Goal: Check status: Check status

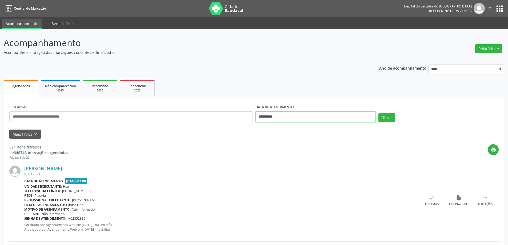
click at [288, 114] on input "**********" at bounding box center [315, 116] width 120 height 11
click at [275, 145] on span "1" at bounding box center [273, 144] width 10 height 10
type input "**********"
click at [284, 87] on ul "Agendados Não compareceram 2025 Resolvidos 2025 Cancelados 2025" at bounding box center [254, 87] width 501 height 19
click at [15, 136] on button "Mais filtros keyboard_arrow_down" at bounding box center [25, 134] width 32 height 9
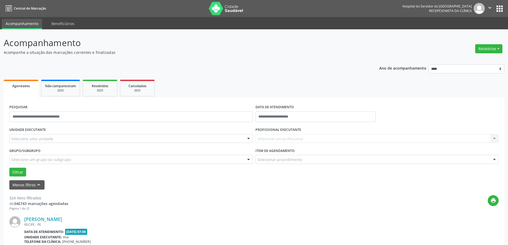
click at [36, 135] on div "Selecione uma unidade" at bounding box center [130, 138] width 243 height 9
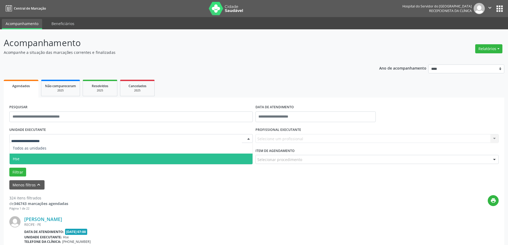
click at [32, 159] on span "Hse" at bounding box center [131, 159] width 243 height 11
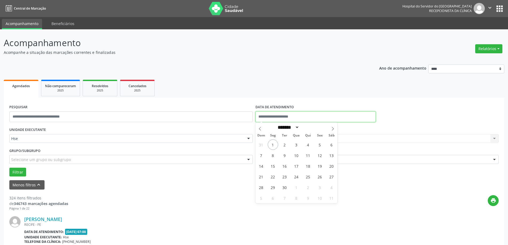
click at [269, 118] on input "text" at bounding box center [315, 116] width 120 height 11
click at [275, 145] on span "1" at bounding box center [273, 144] width 10 height 10
type input "**********"
click at [274, 144] on span "1" at bounding box center [273, 144] width 10 height 10
click at [287, 142] on div "Todos os profissionais" at bounding box center [376, 138] width 243 height 9
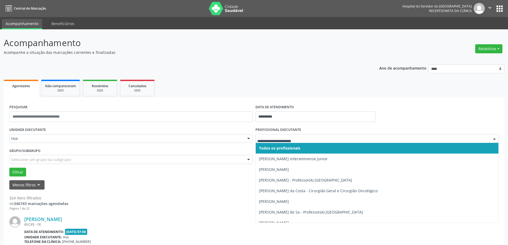
click at [287, 140] on input "text" at bounding box center [372, 141] width 231 height 11
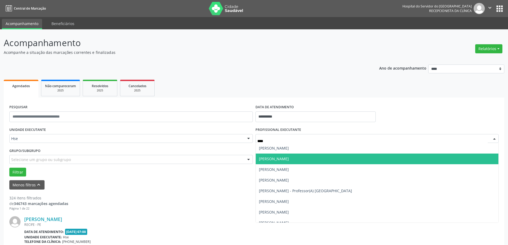
type input "*****"
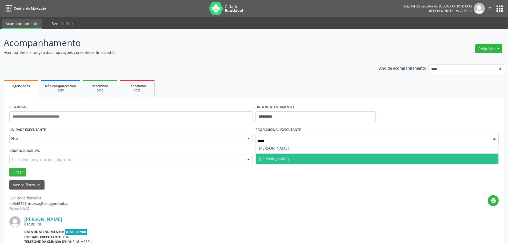
click at [296, 154] on span "[PERSON_NAME]" at bounding box center [377, 159] width 243 height 11
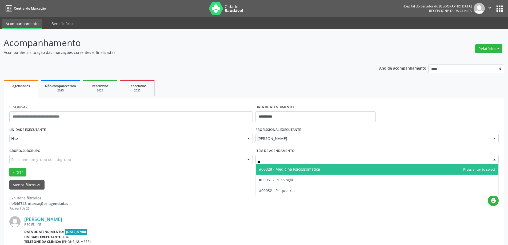
type input "***"
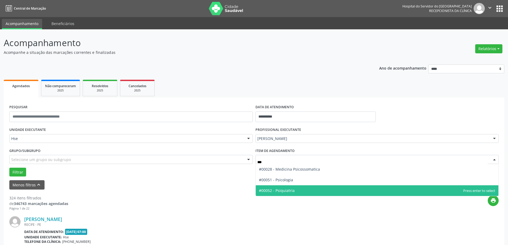
click at [299, 195] on span "#00052 - Psiquiatria" at bounding box center [377, 190] width 243 height 11
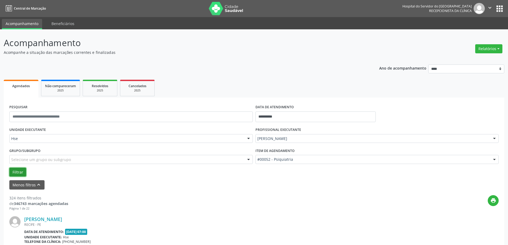
click at [14, 172] on button "Filtrar" at bounding box center [17, 172] width 17 height 9
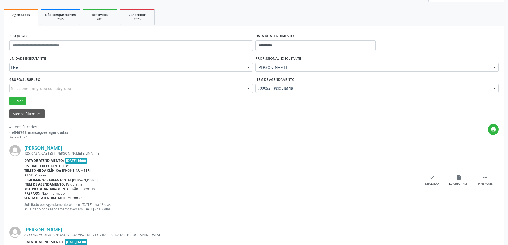
scroll to position [80, 0]
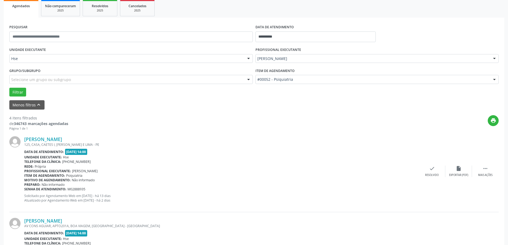
click at [486, 165] on div "[PERSON_NAME] 125, CASA, CAETES I, [PERSON_NAME] E LIMA - PE Data de atendiment…" at bounding box center [253, 171] width 489 height 81
click at [484, 173] on div " Mais ações" at bounding box center [485, 171] width 27 height 11
click at [459, 171] on icon "alarm_off" at bounding box center [459, 169] width 6 height 6
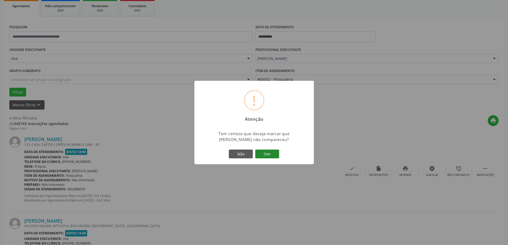
click at [274, 152] on button "Sim" at bounding box center [267, 154] width 24 height 9
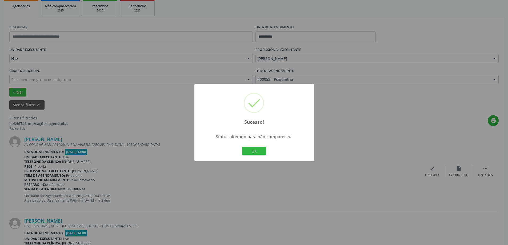
scroll to position [0, 0]
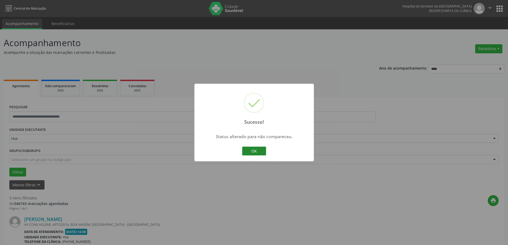
click at [253, 153] on button "OK" at bounding box center [254, 151] width 24 height 9
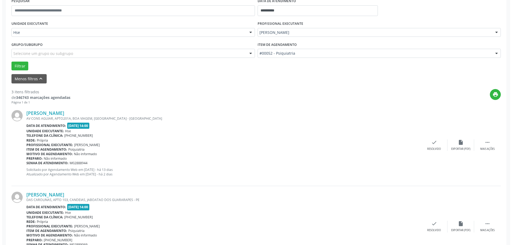
scroll to position [107, 0]
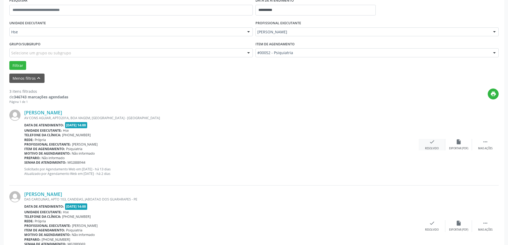
click at [434, 150] on div "Resolvido" at bounding box center [432, 149] width 14 height 4
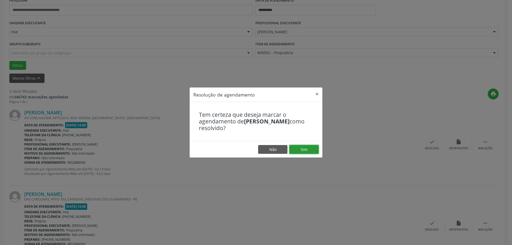
click at [308, 149] on button "Sim" at bounding box center [303, 149] width 29 height 9
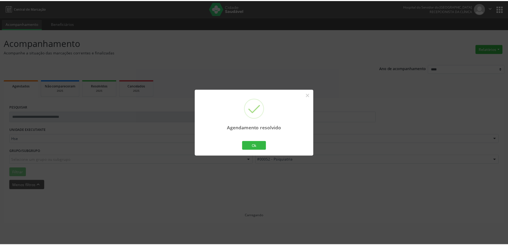
scroll to position [0, 0]
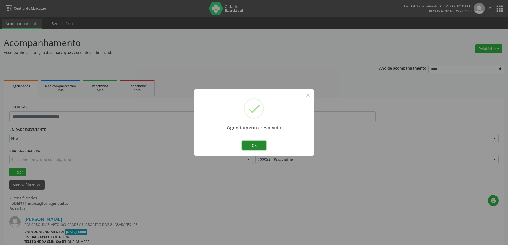
click at [257, 144] on button "Ok" at bounding box center [254, 145] width 24 height 9
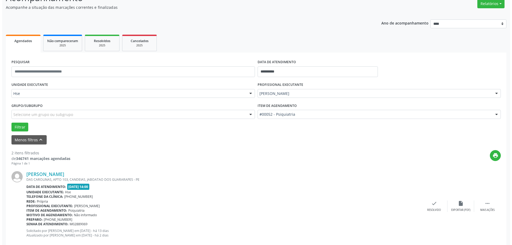
scroll to position [53, 0]
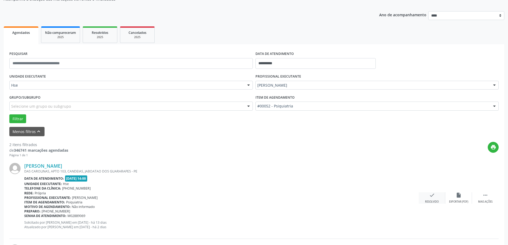
click at [434, 194] on icon "check" at bounding box center [432, 195] width 6 height 6
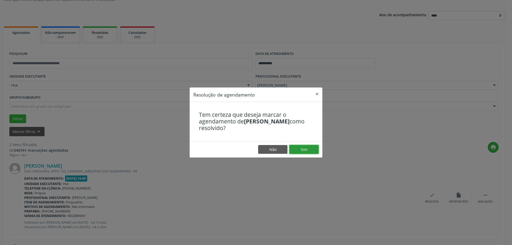
click at [309, 147] on button "Sim" at bounding box center [303, 149] width 29 height 9
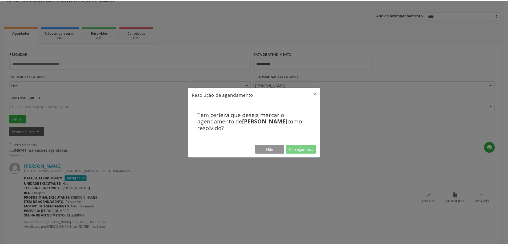
scroll to position [0, 0]
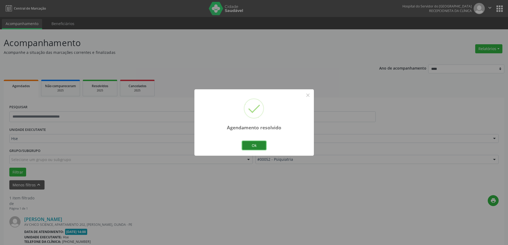
click at [254, 147] on button "Ok" at bounding box center [254, 145] width 24 height 9
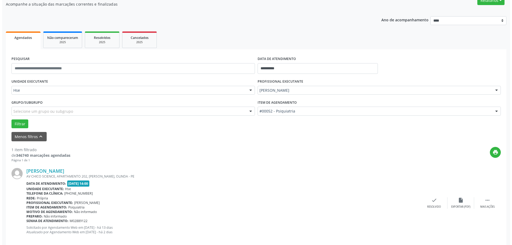
scroll to position [56, 0]
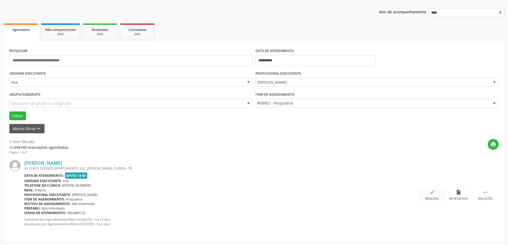
click at [435, 199] on div "Resolvido" at bounding box center [432, 199] width 14 height 4
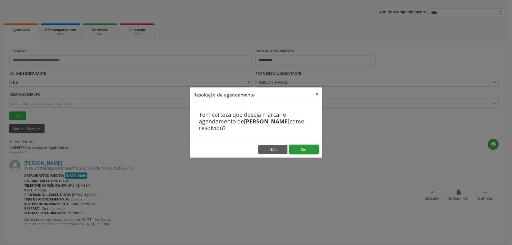
click at [317, 148] on button "Sim" at bounding box center [303, 149] width 29 height 9
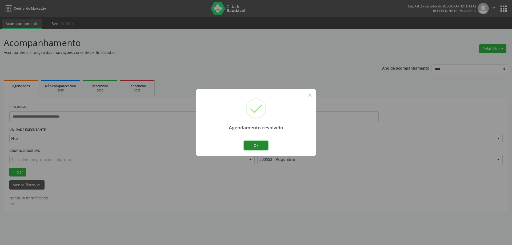
click at [257, 147] on button "Ok" at bounding box center [256, 145] width 24 height 9
